Goal: Task Accomplishment & Management: Use online tool/utility

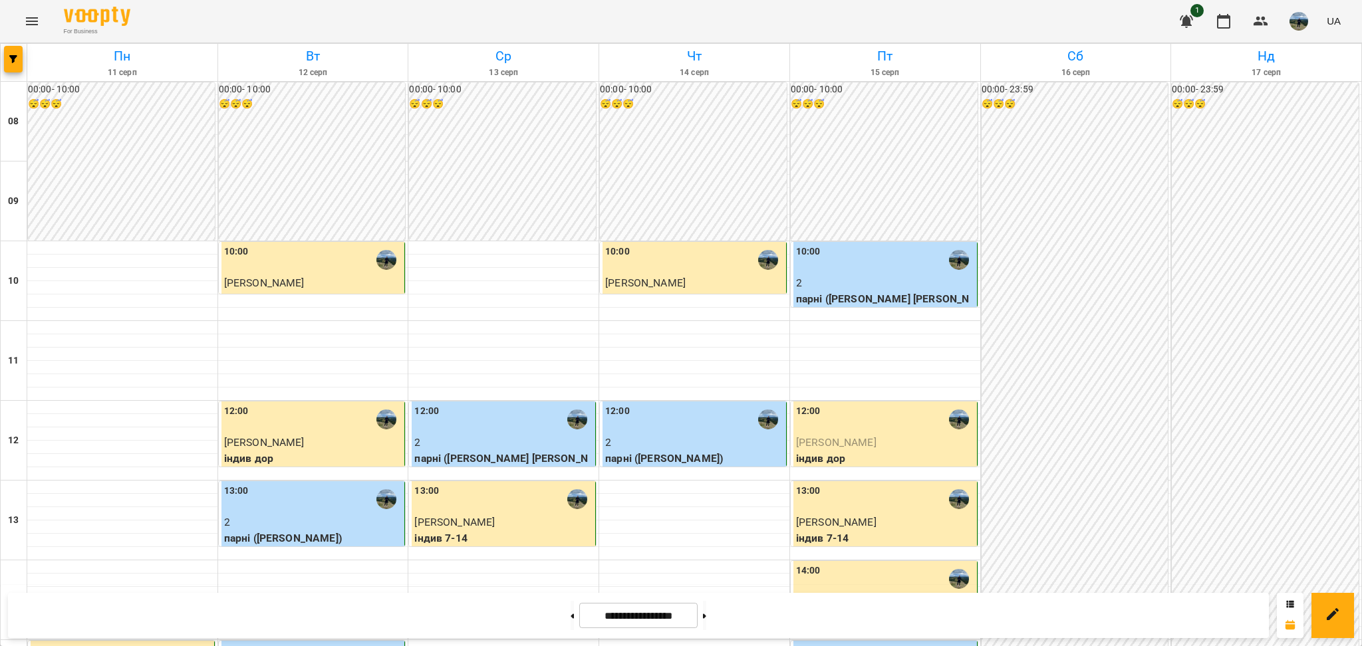
scroll to position [571, 0]
drag, startPoint x: 715, startPoint y: 595, endPoint x: 733, endPoint y: 640, distance: 48.6
click at [733, 640] on div "**********" at bounding box center [681, 615] width 1362 height 61
click at [706, 627] on button at bounding box center [704, 615] width 3 height 29
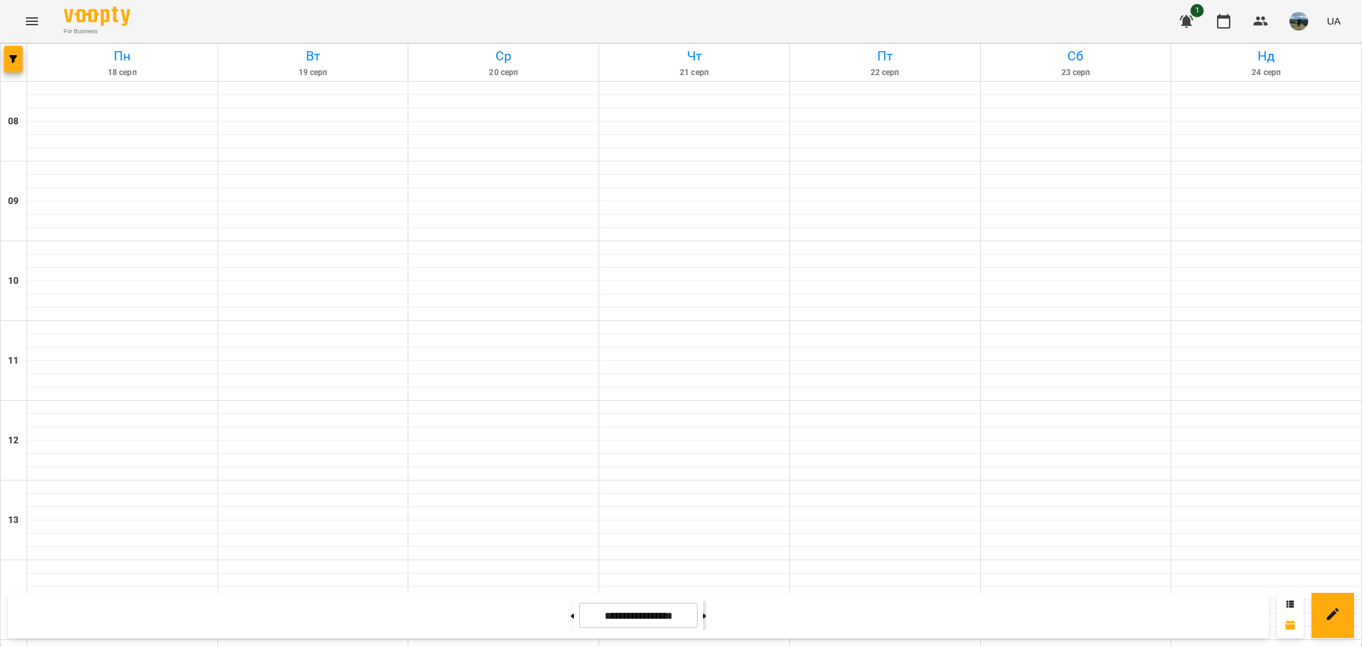
click at [706, 627] on button at bounding box center [704, 615] width 3 height 29
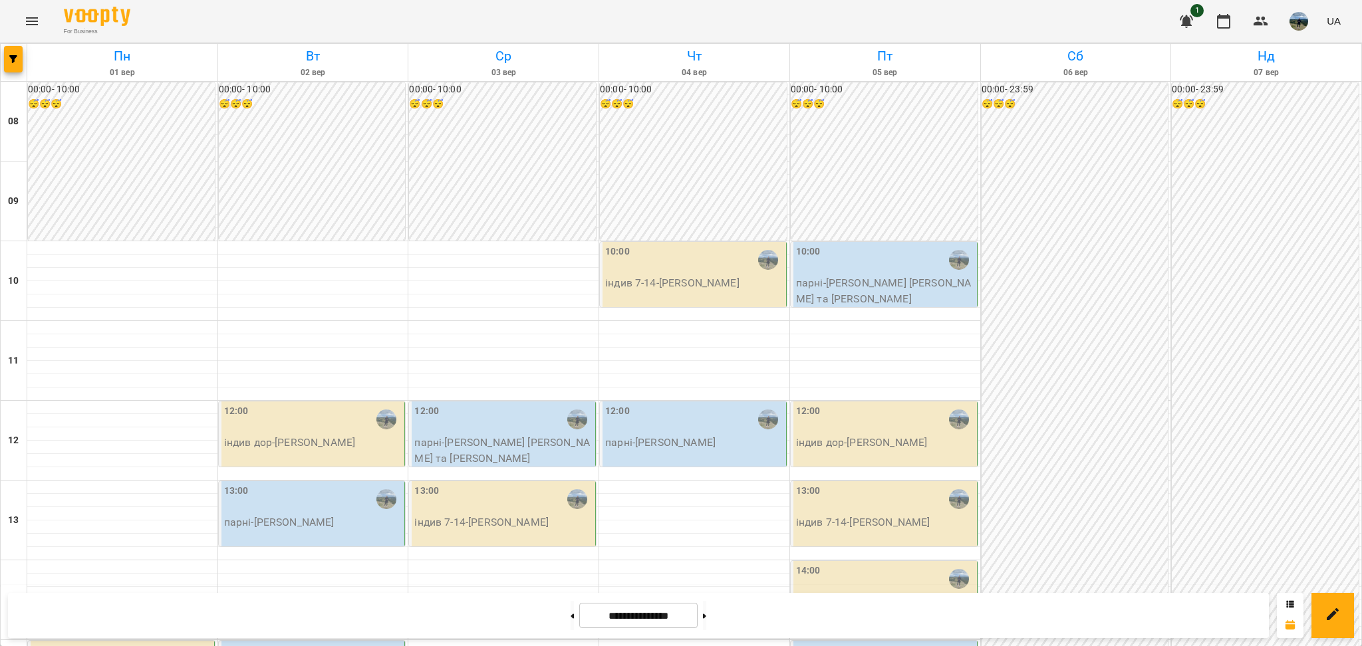
scroll to position [25, 0]
click at [633, 275] on p "індив 7-14 - [PERSON_NAME]" at bounding box center [694, 283] width 178 height 16
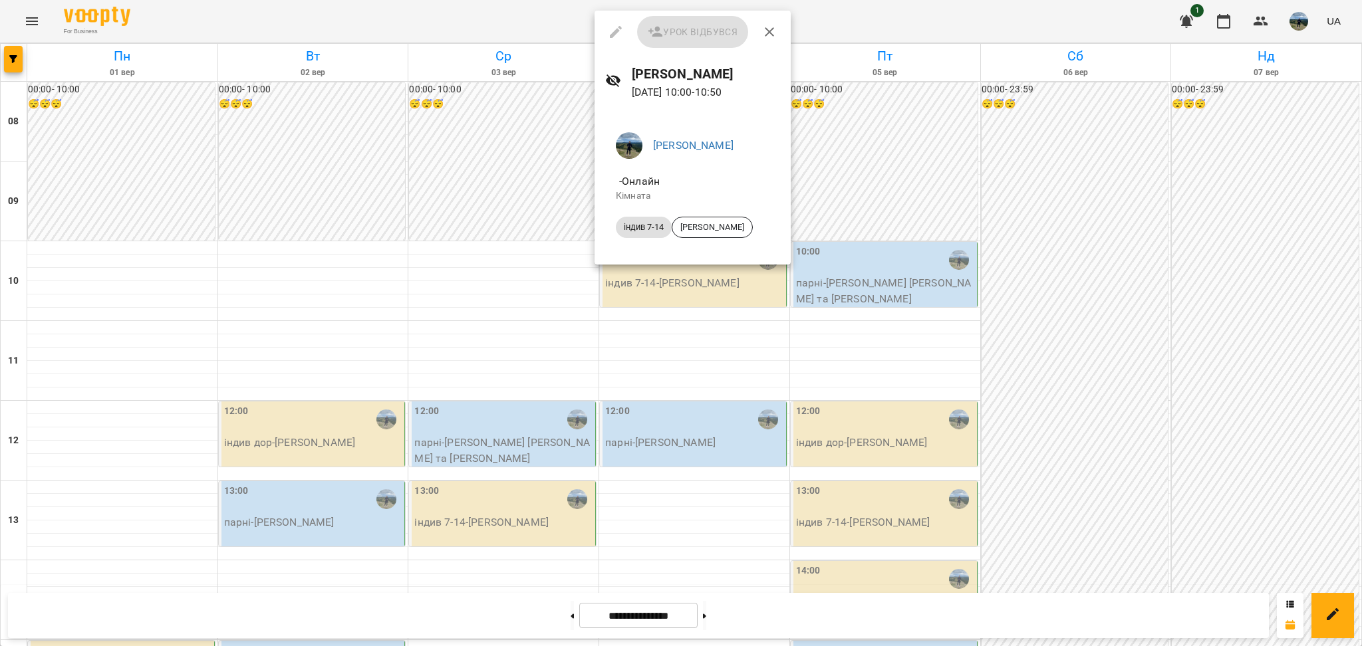
click at [633, 254] on div "[PERSON_NAME] індив 7-14 [PERSON_NAME]" at bounding box center [692, 188] width 196 height 154
click at [529, 308] on div at bounding box center [681, 323] width 1362 height 646
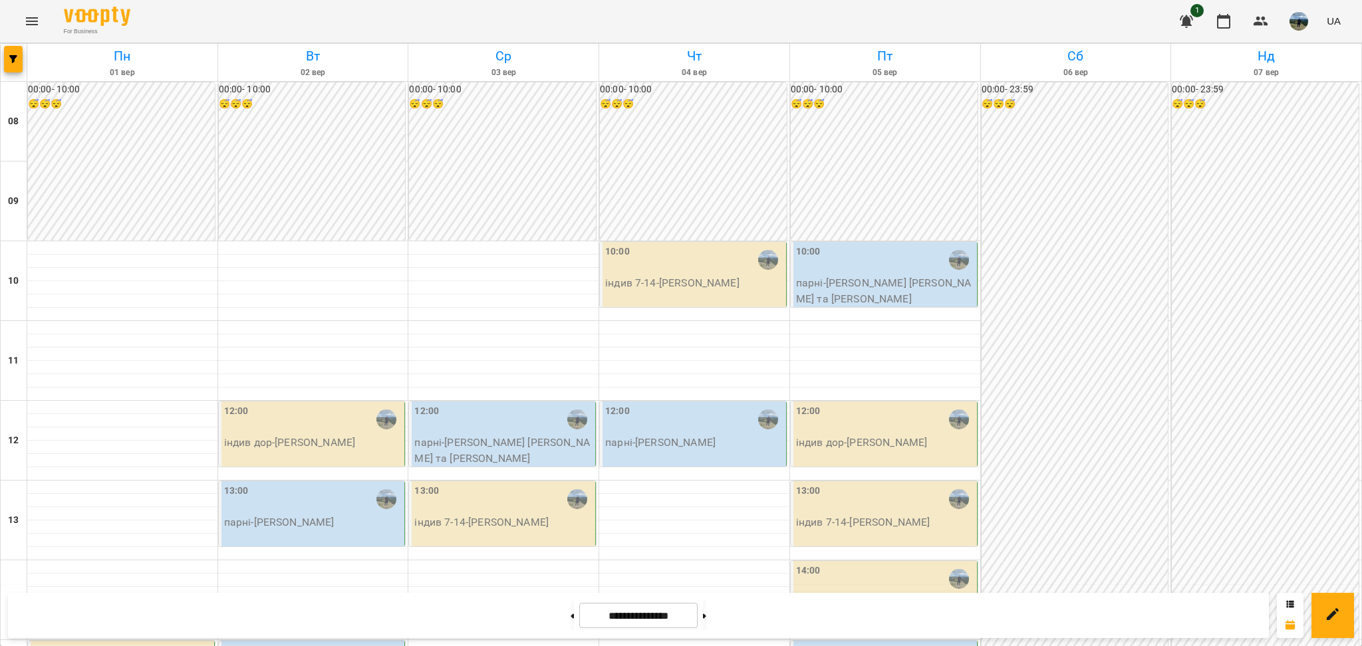
scroll to position [348, 0]
click at [570, 611] on button at bounding box center [571, 615] width 3 height 29
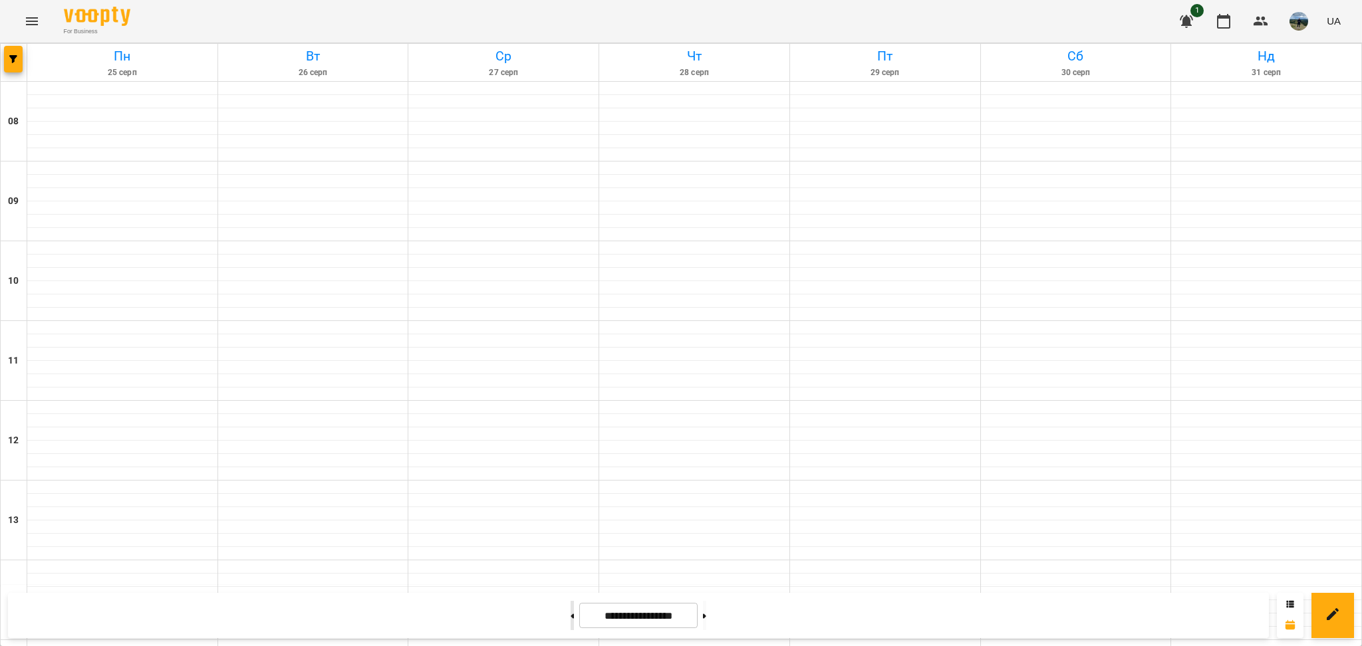
click at [570, 611] on button at bounding box center [571, 615] width 3 height 29
type input "**********"
